Goal: Find specific page/section: Find specific page/section

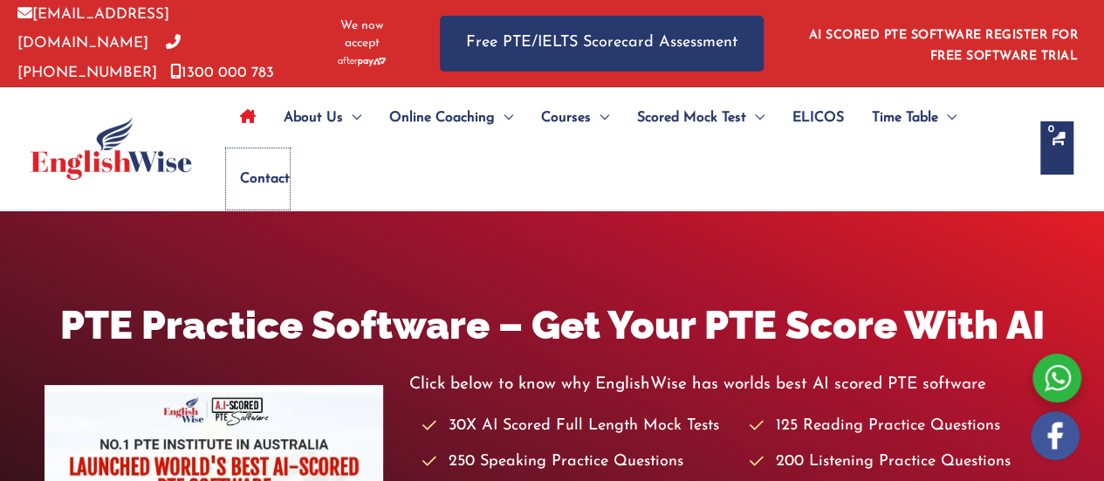
click at [277, 169] on span "Contact" at bounding box center [265, 178] width 50 height 61
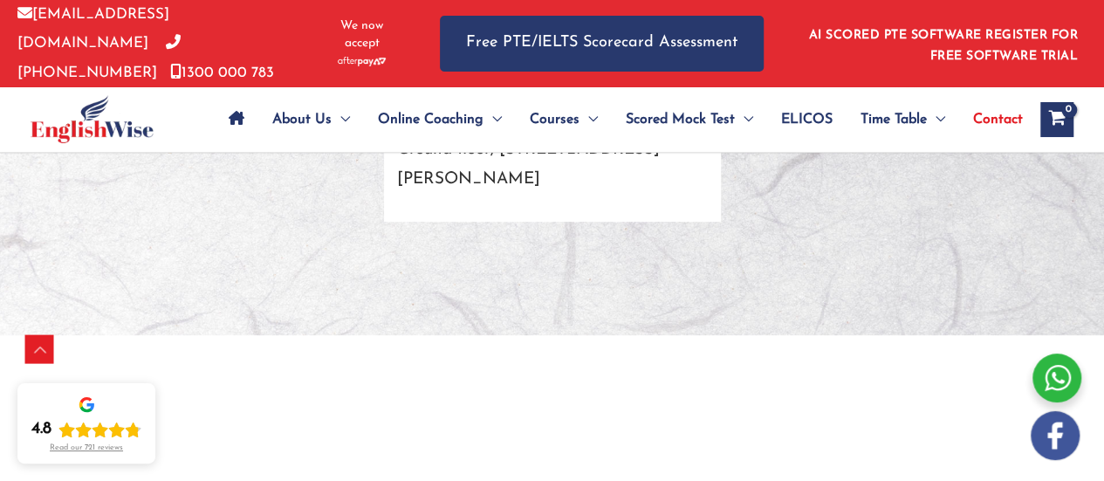
scroll to position [3577, 0]
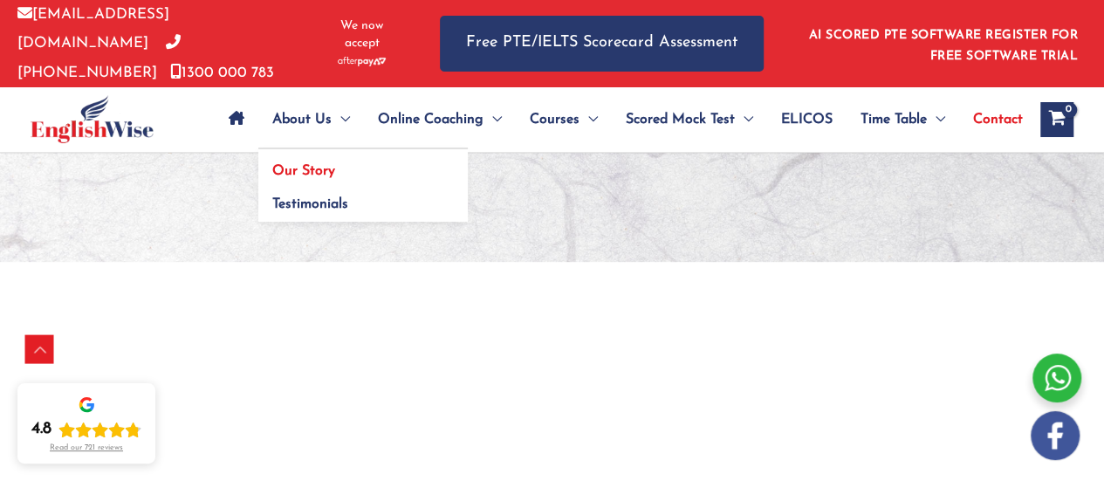
click at [300, 156] on link "Our Story" at bounding box center [362, 165] width 209 height 33
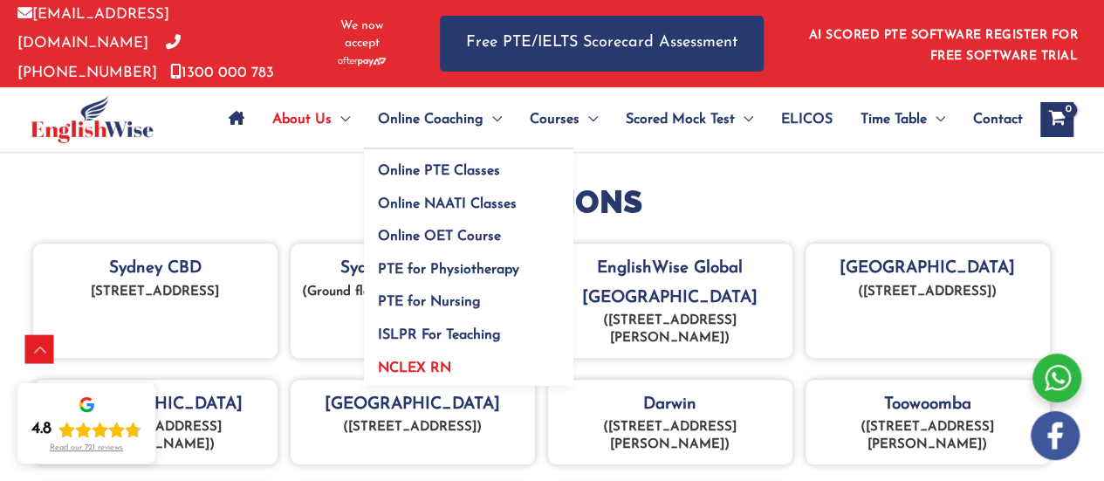
scroll to position [797, 0]
